Goal: Check status: Check status

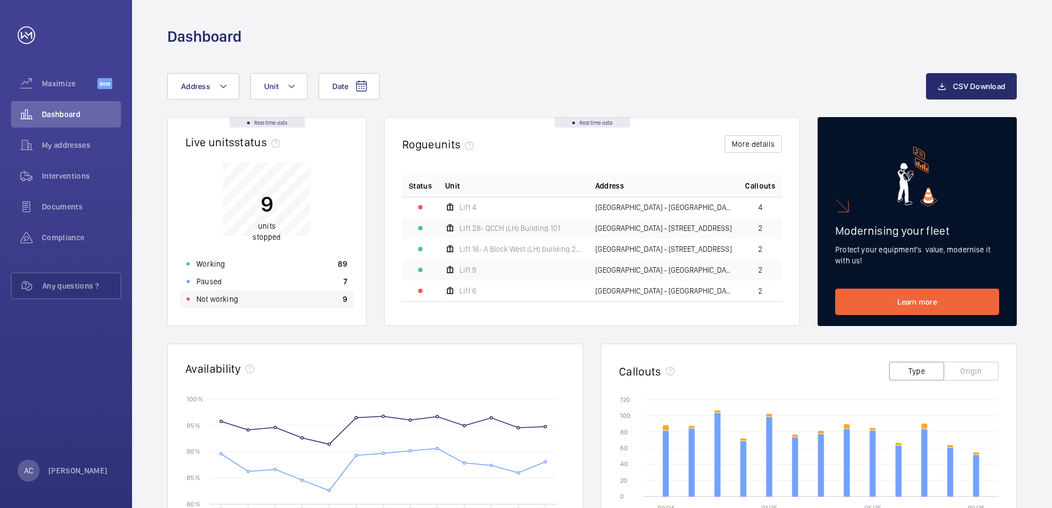
click at [228, 302] on p "Not working" at bounding box center [217, 299] width 42 height 11
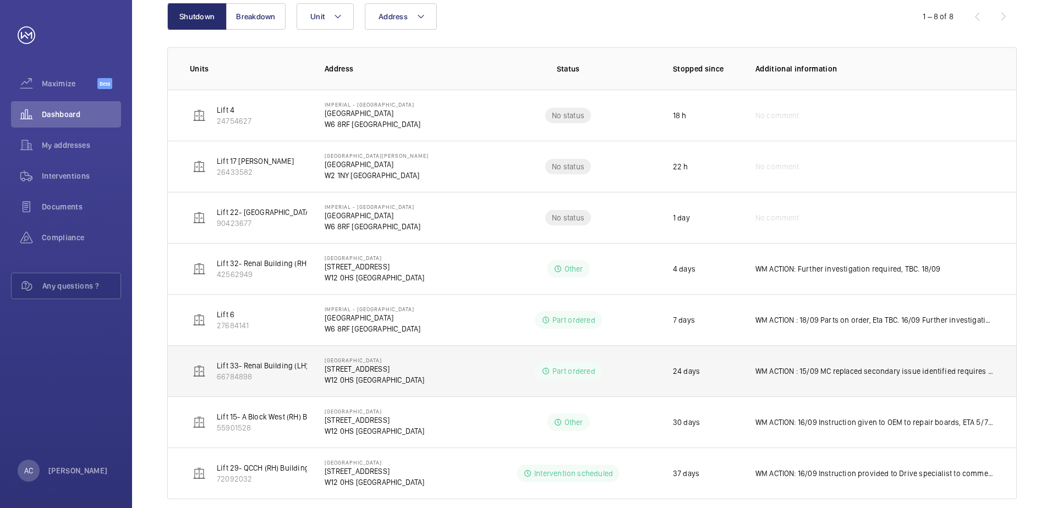
scroll to position [162, 0]
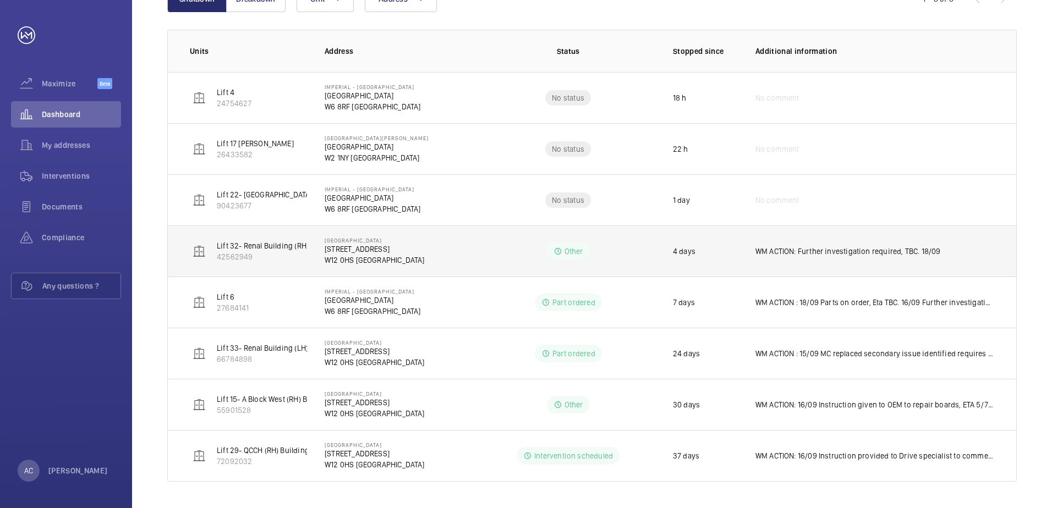
click at [815, 252] on p "WM ACTION: Further investigation required, TBC. 18/09" at bounding box center [847, 251] width 185 height 11
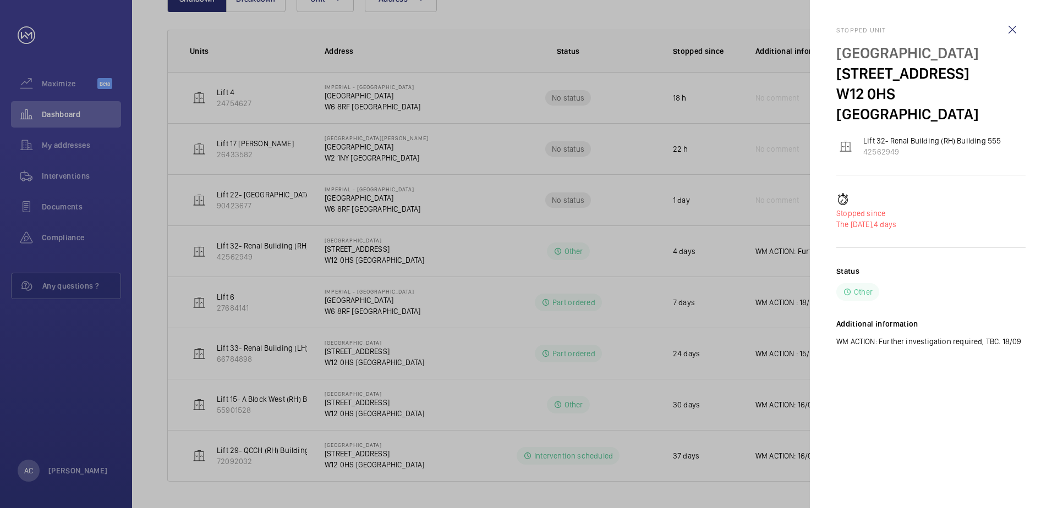
click at [367, 259] on div at bounding box center [526, 254] width 1052 height 508
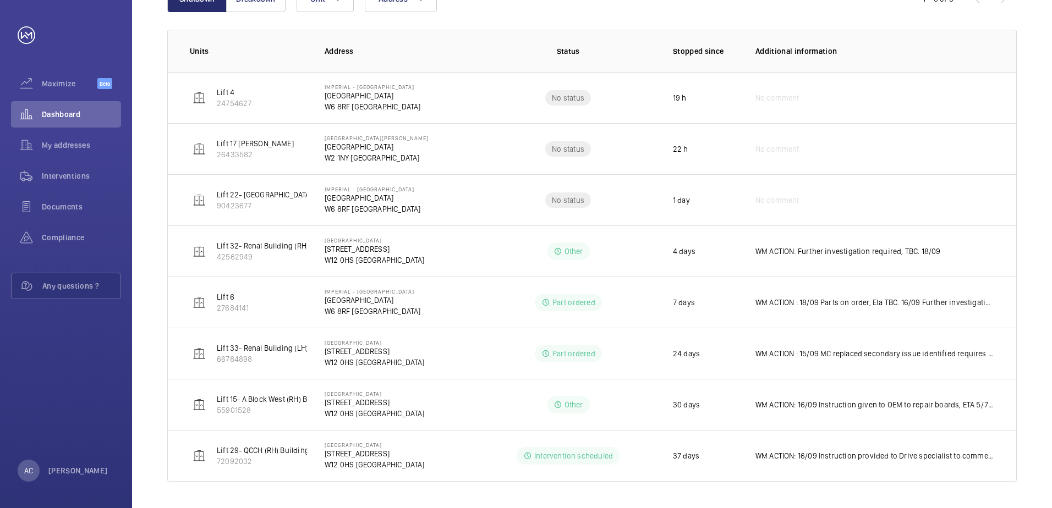
scroll to position [161, 0]
